Goal: Obtain resource: Download file/media

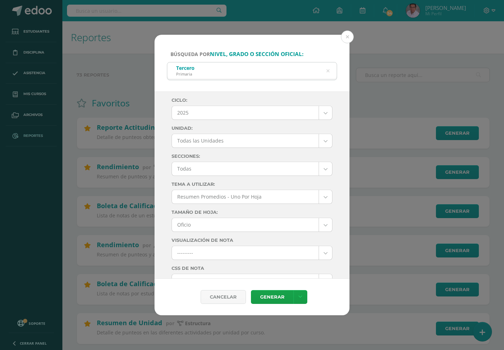
select select "all_units"
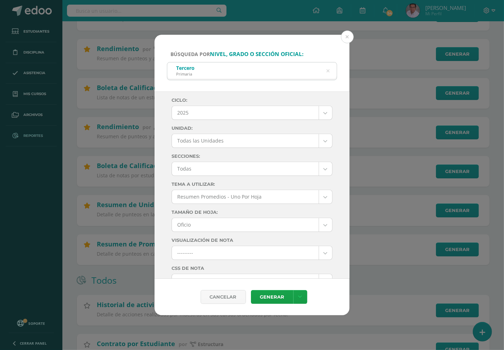
click at [351, 37] on button at bounding box center [347, 36] width 13 height 13
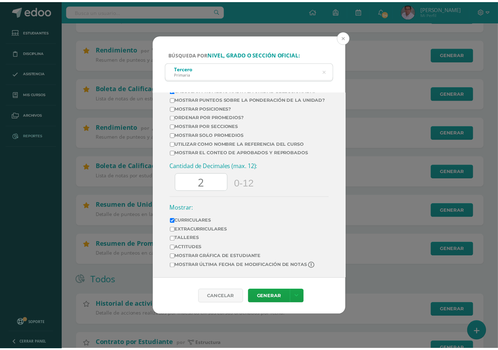
scroll to position [0, 0]
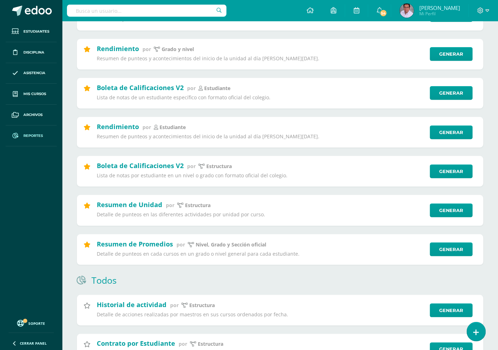
click at [120, 11] on input "text" at bounding box center [146, 11] width 159 height 12
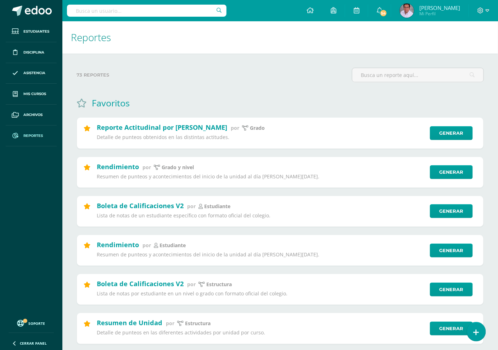
click at [115, 13] on input "text" at bounding box center [146, 11] width 159 height 12
type input "deutsch"
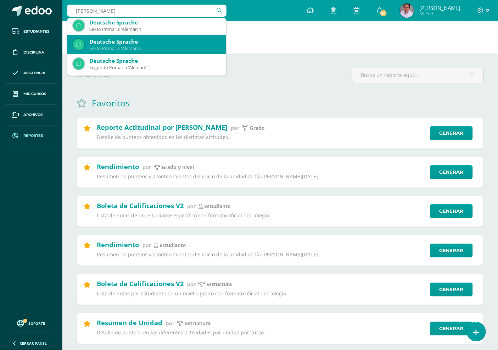
scroll to position [118, 0]
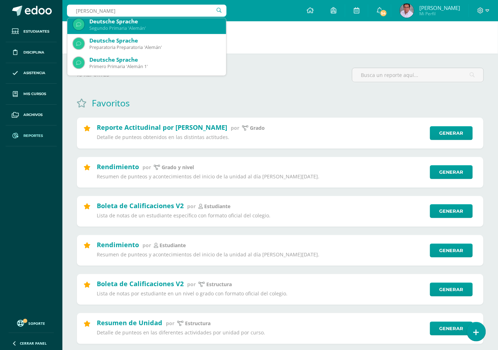
click at [136, 26] on div "Segundo Primaria 'Alemán'" at bounding box center [154, 28] width 131 height 6
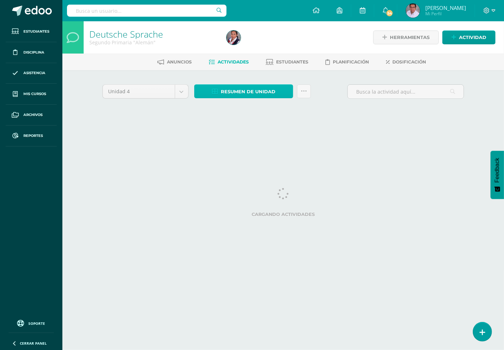
click at [251, 93] on span "Resumen de unidad" at bounding box center [248, 91] width 55 height 13
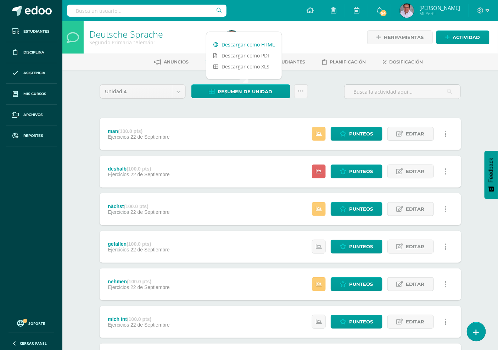
click at [253, 43] on link "Descargar como HTML" at bounding box center [243, 44] width 75 height 11
